Goal: Task Accomplishment & Management: Use online tool/utility

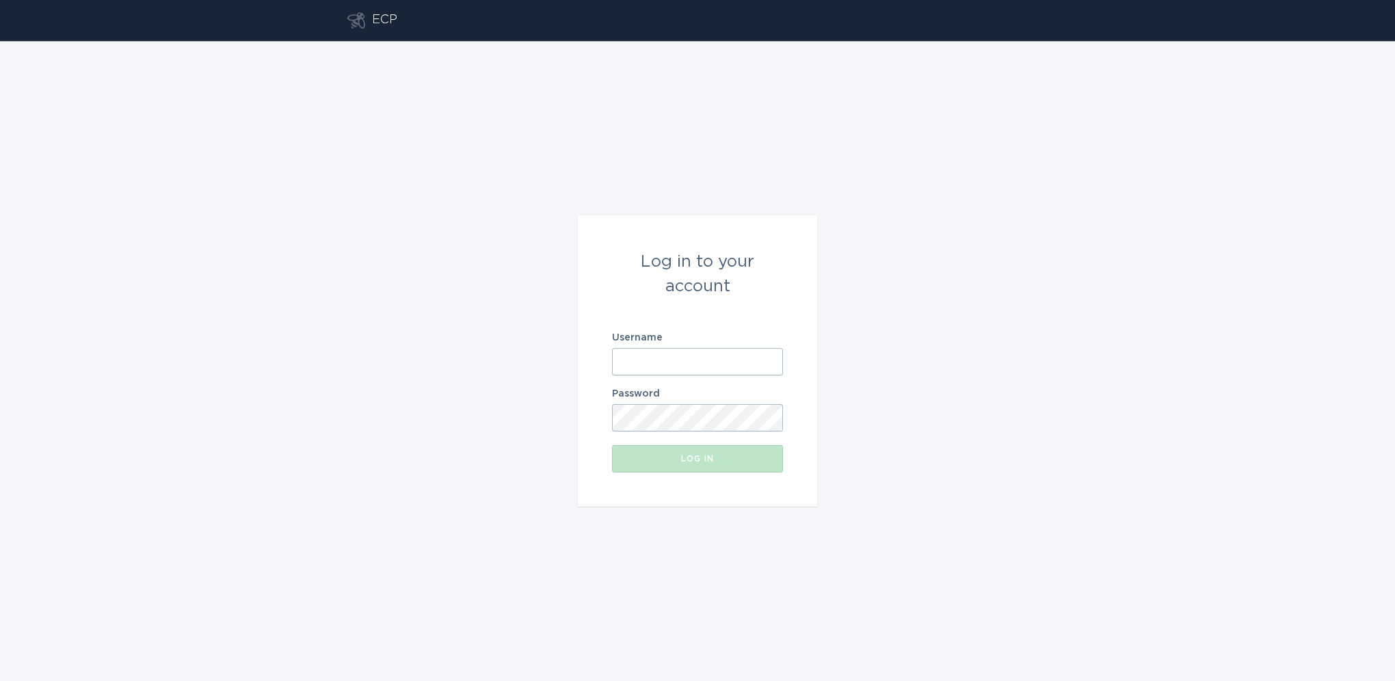
type input "[EMAIL_ADDRESS][DOMAIN_NAME]"
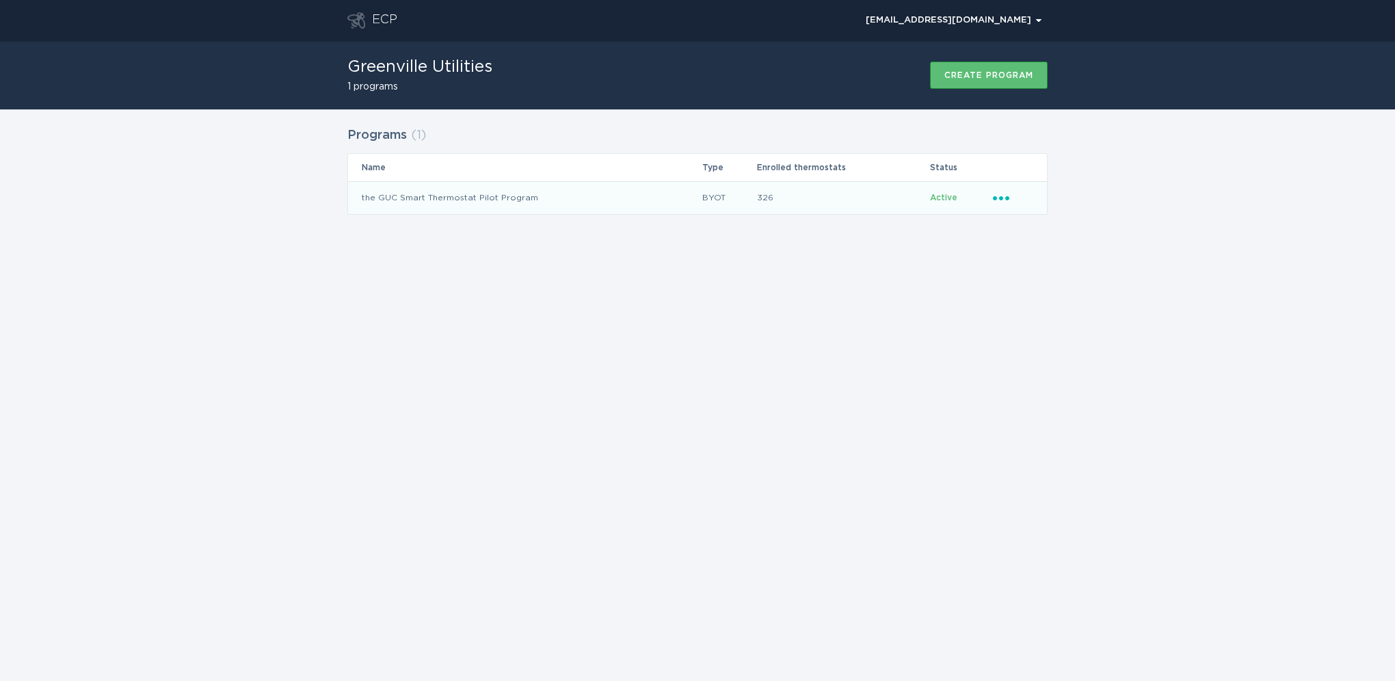
click at [497, 196] on td "the GUC Smart Thermostat Pilot Program" at bounding box center [525, 197] width 354 height 33
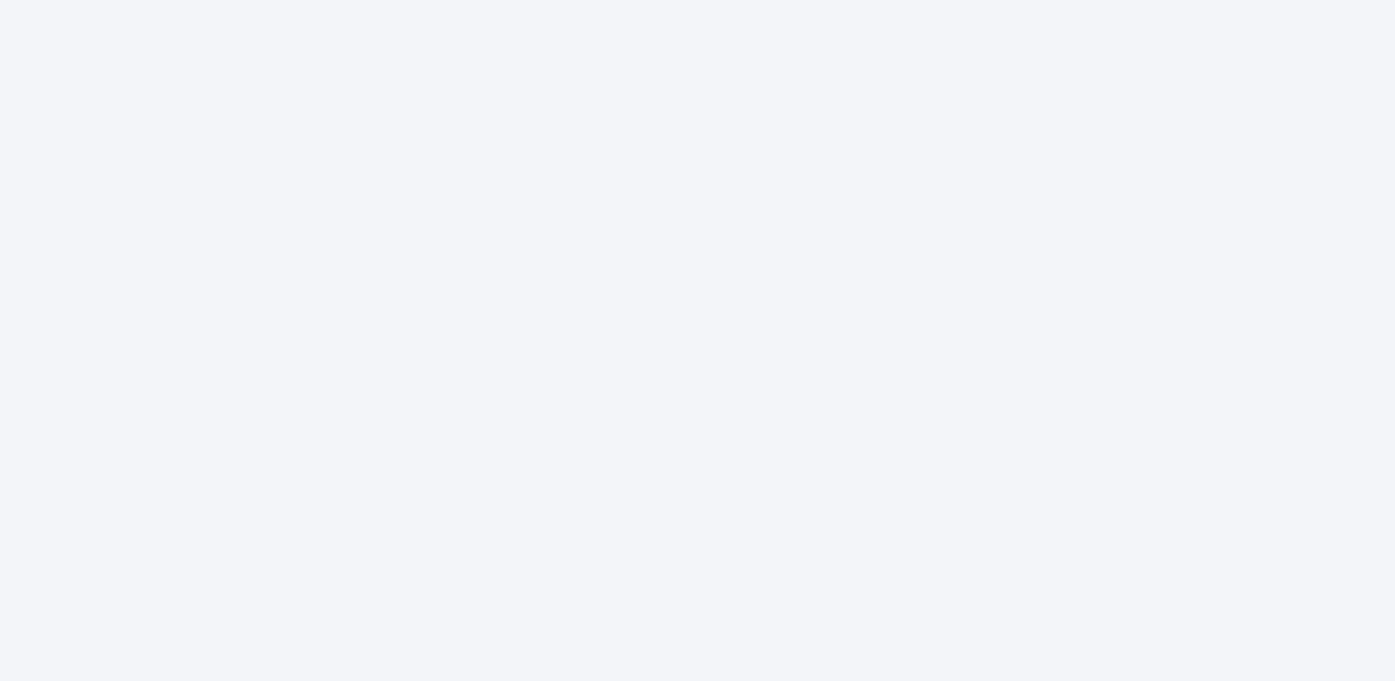
click at [463, 415] on div at bounding box center [697, 340] width 1395 height 681
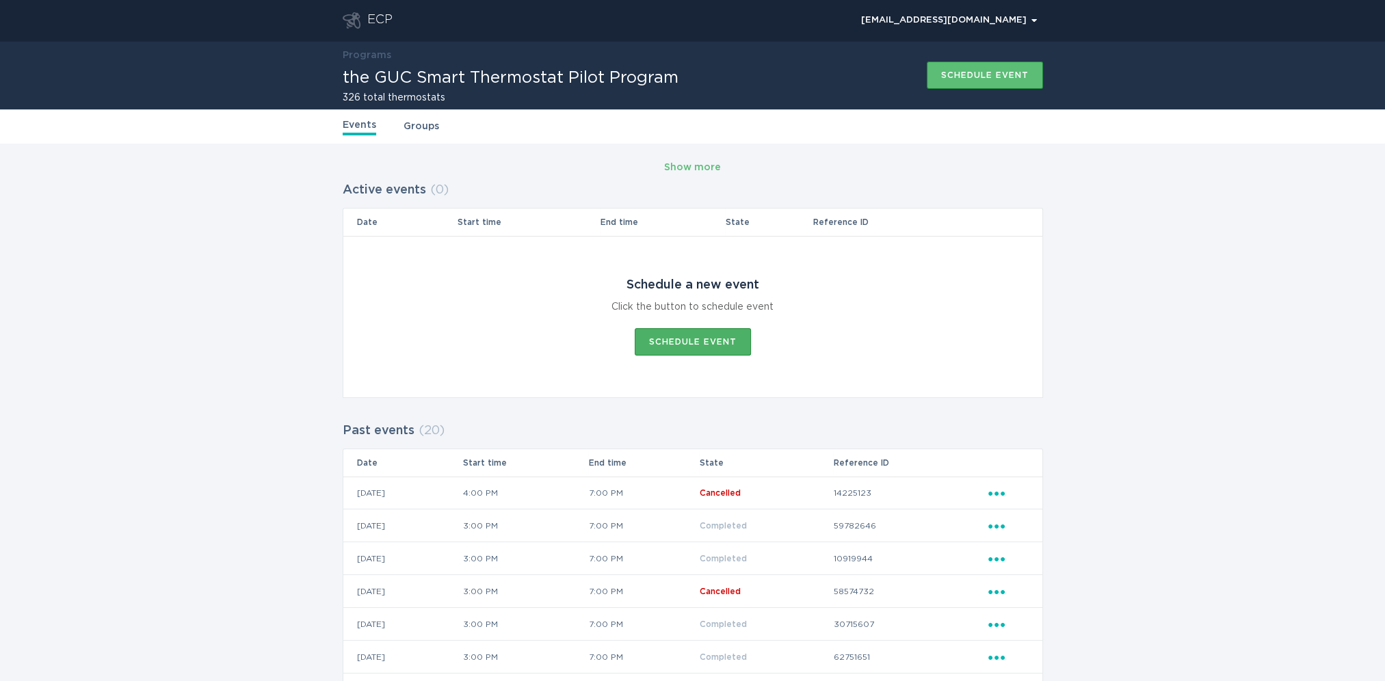
click at [694, 339] on div "Schedule event" at bounding box center [693, 342] width 88 height 8
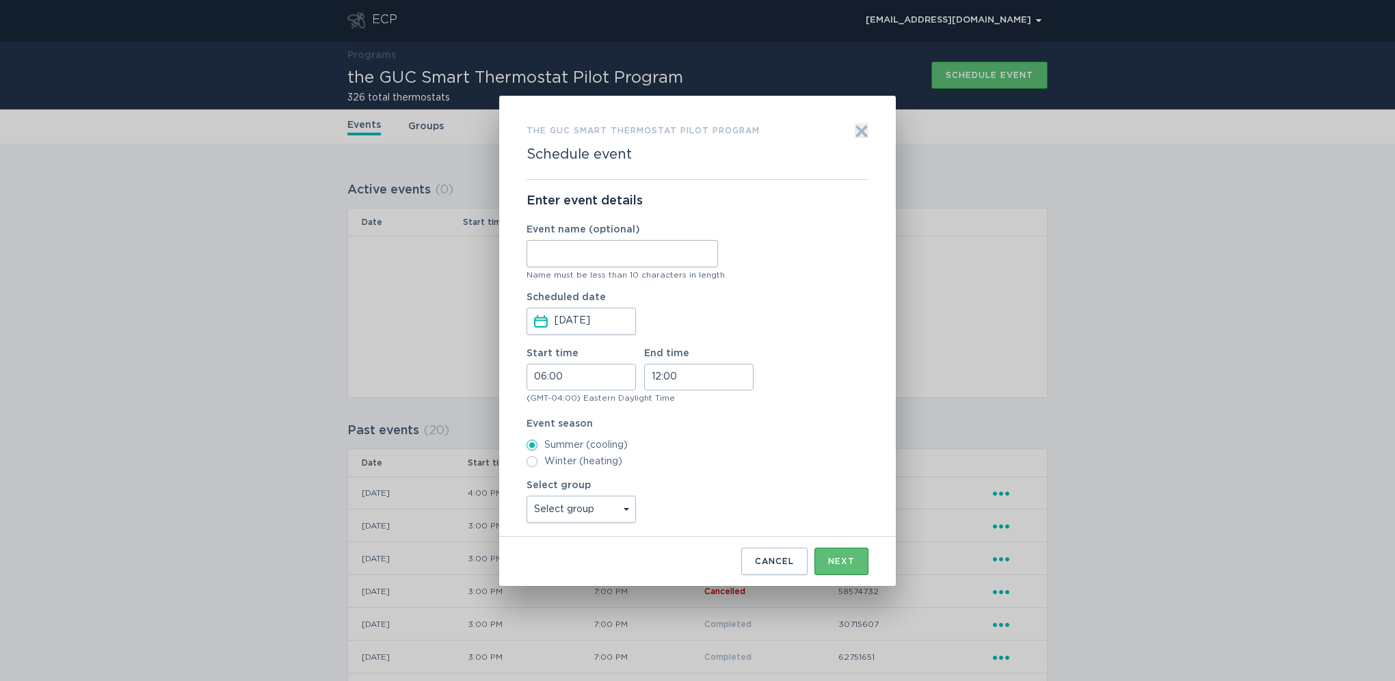
click at [605, 255] on input "Event name (optional)" at bounding box center [623, 253] width 192 height 27
type input "08-15-25"
click at [589, 377] on input "06:00" at bounding box center [581, 377] width 109 height 27
click at [547, 456] on li "15" at bounding box center [546, 458] width 38 height 16
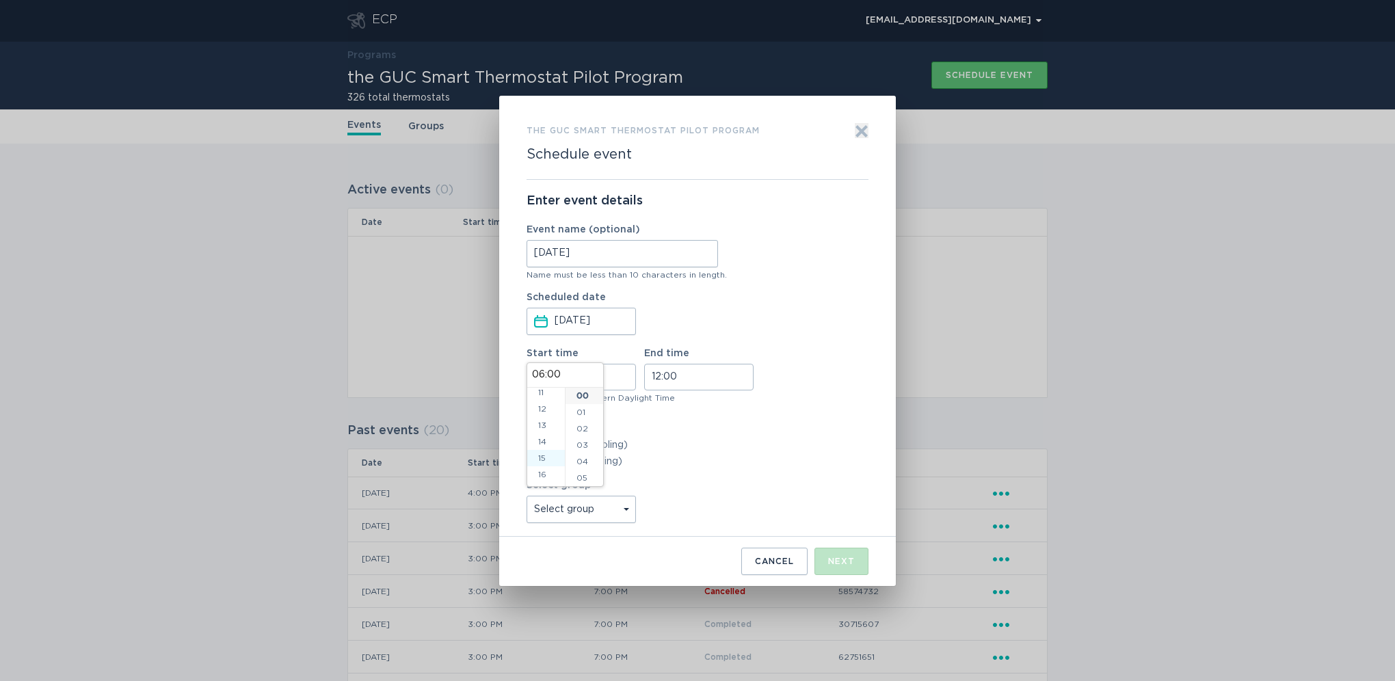
type input "15:00"
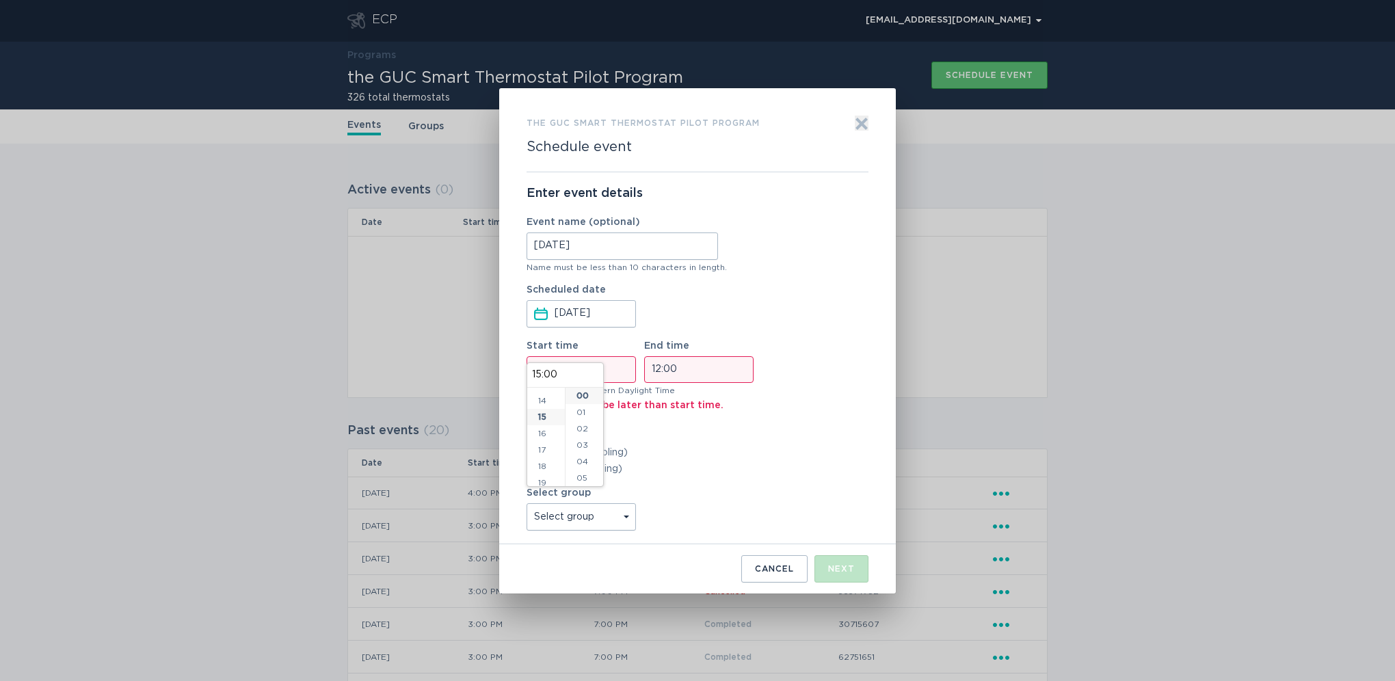
scroll to position [246, 0]
click at [711, 361] on input "12:00" at bounding box center [698, 369] width 109 height 27
click at [665, 417] on li "19" at bounding box center [664, 418] width 38 height 16
type input "19:00"
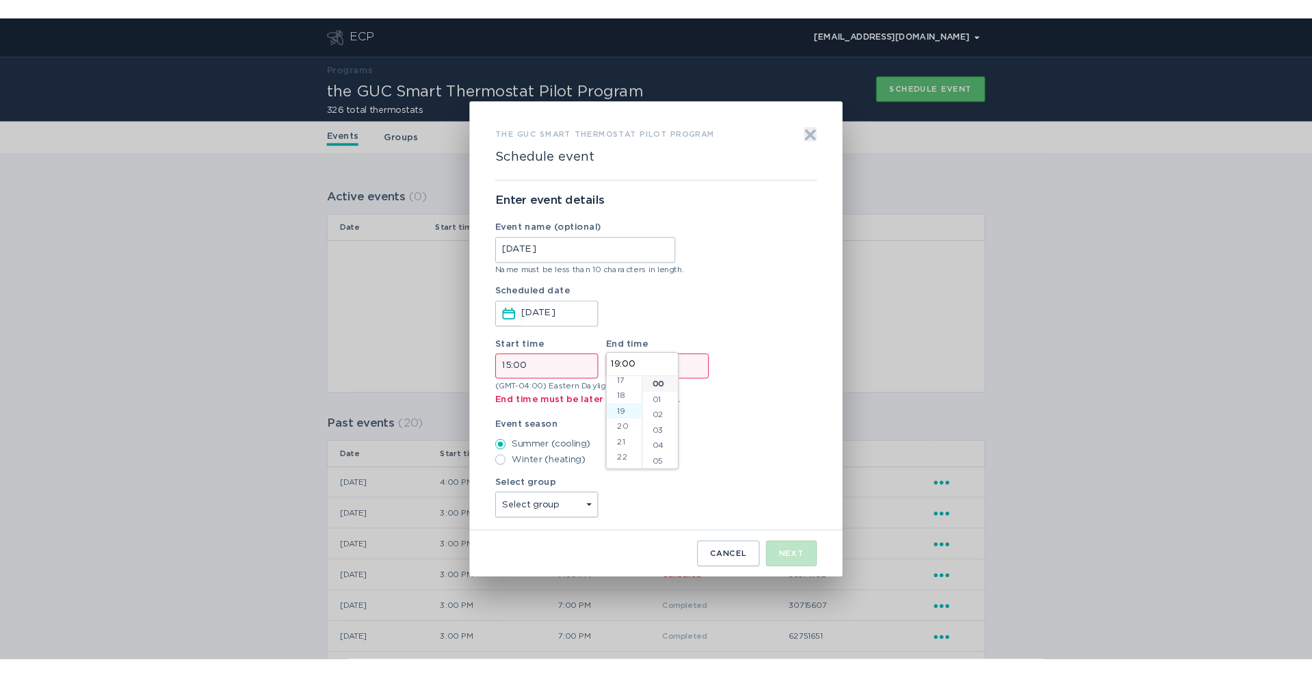
scroll to position [295, 0]
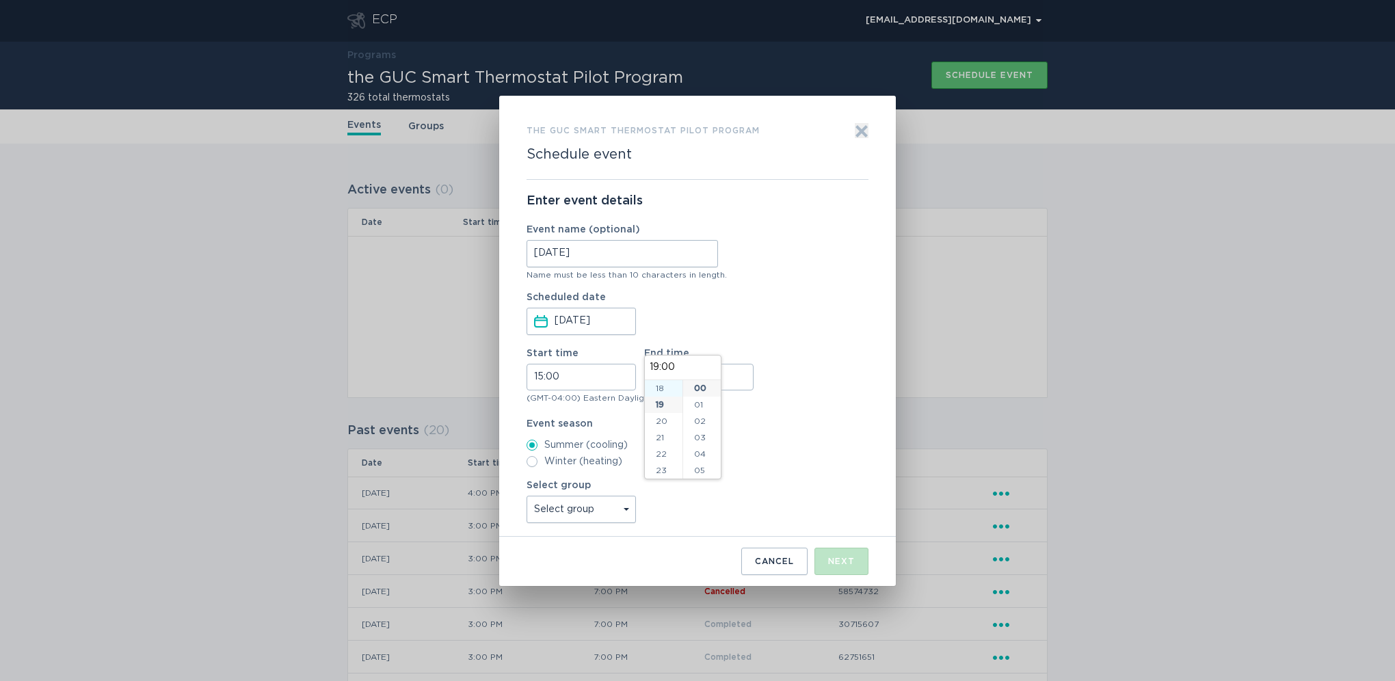
click at [661, 388] on li "18" at bounding box center [664, 388] width 38 height 16
type input "18:00"
click at [791, 395] on div "(GMT-04:00) Eastern Daylight Time" at bounding box center [698, 398] width 342 height 8
click at [591, 516] on select "Select group All thermostats" at bounding box center [581, 509] width 109 height 27
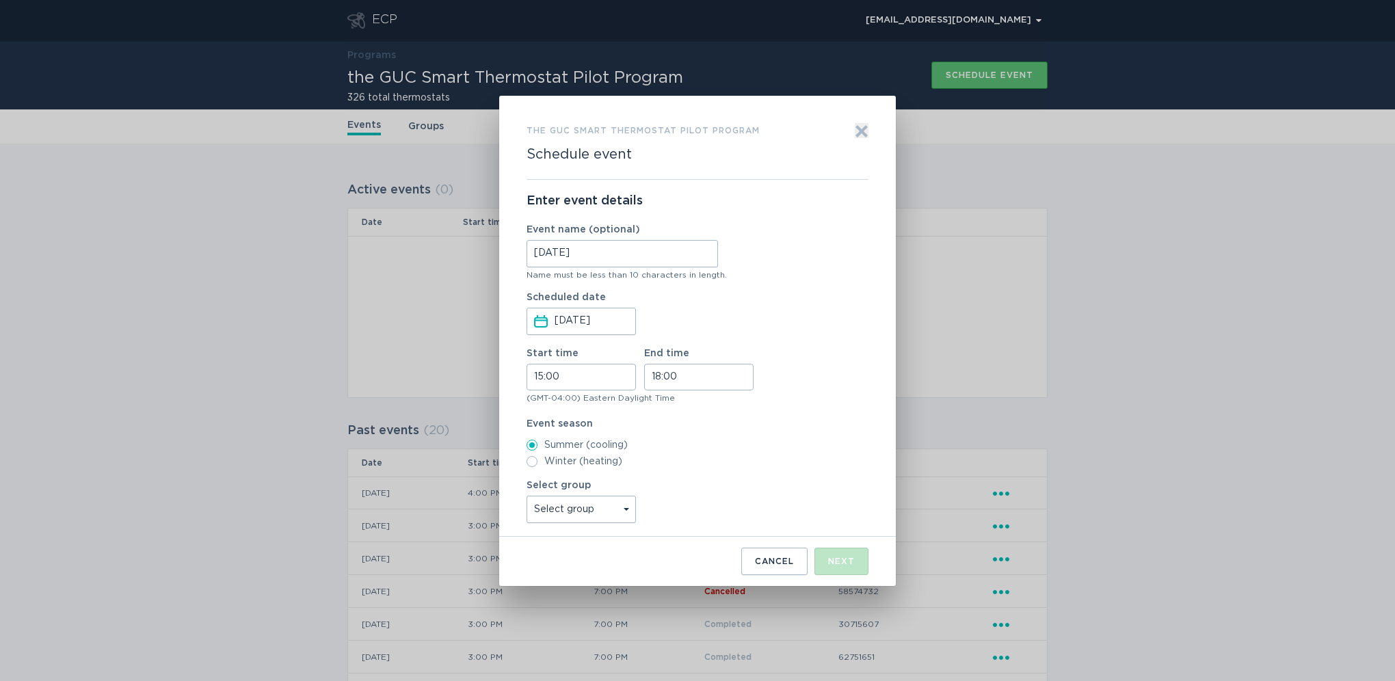
select select "f9c2c436cd27409abcac5ad806abf5de"
click at [527, 496] on select "Select group All thermostats" at bounding box center [581, 509] width 109 height 27
click at [840, 561] on div "Next" at bounding box center [841, 561] width 27 height 8
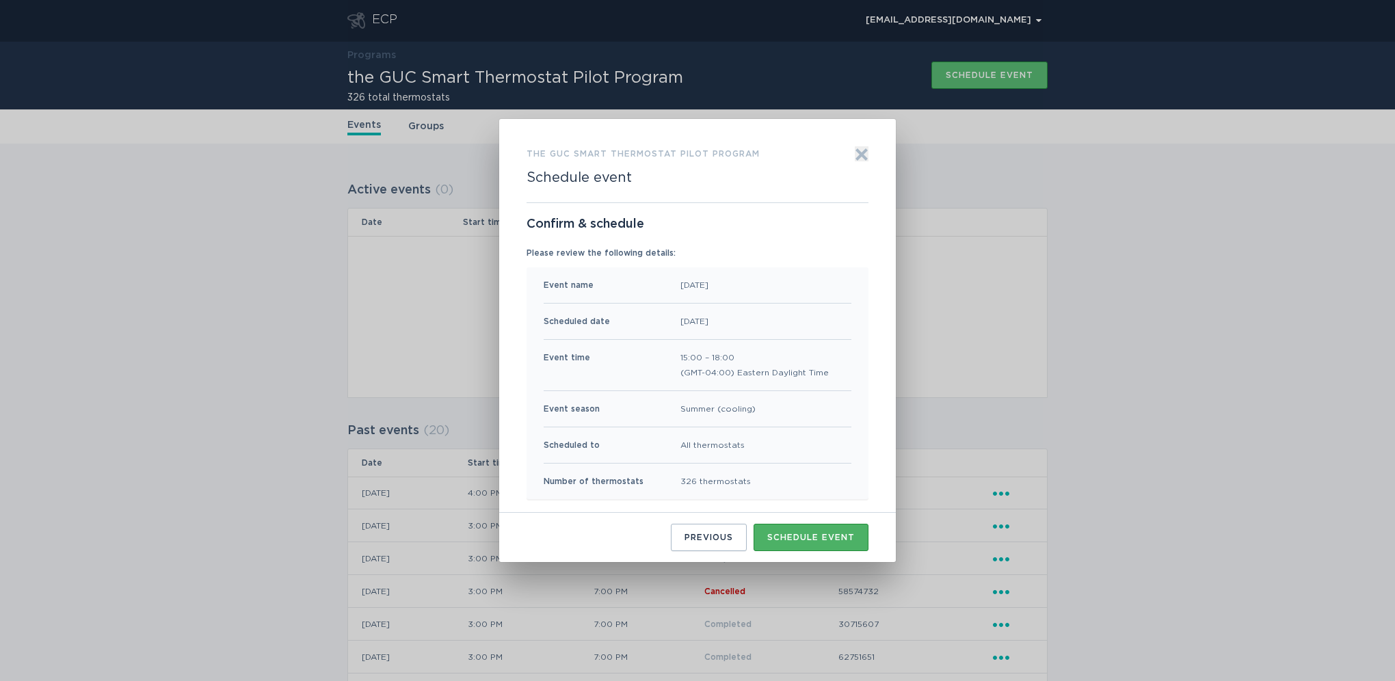
click at [798, 534] on div "Schedule event" at bounding box center [811, 538] width 88 height 8
